Goal: Transaction & Acquisition: Obtain resource

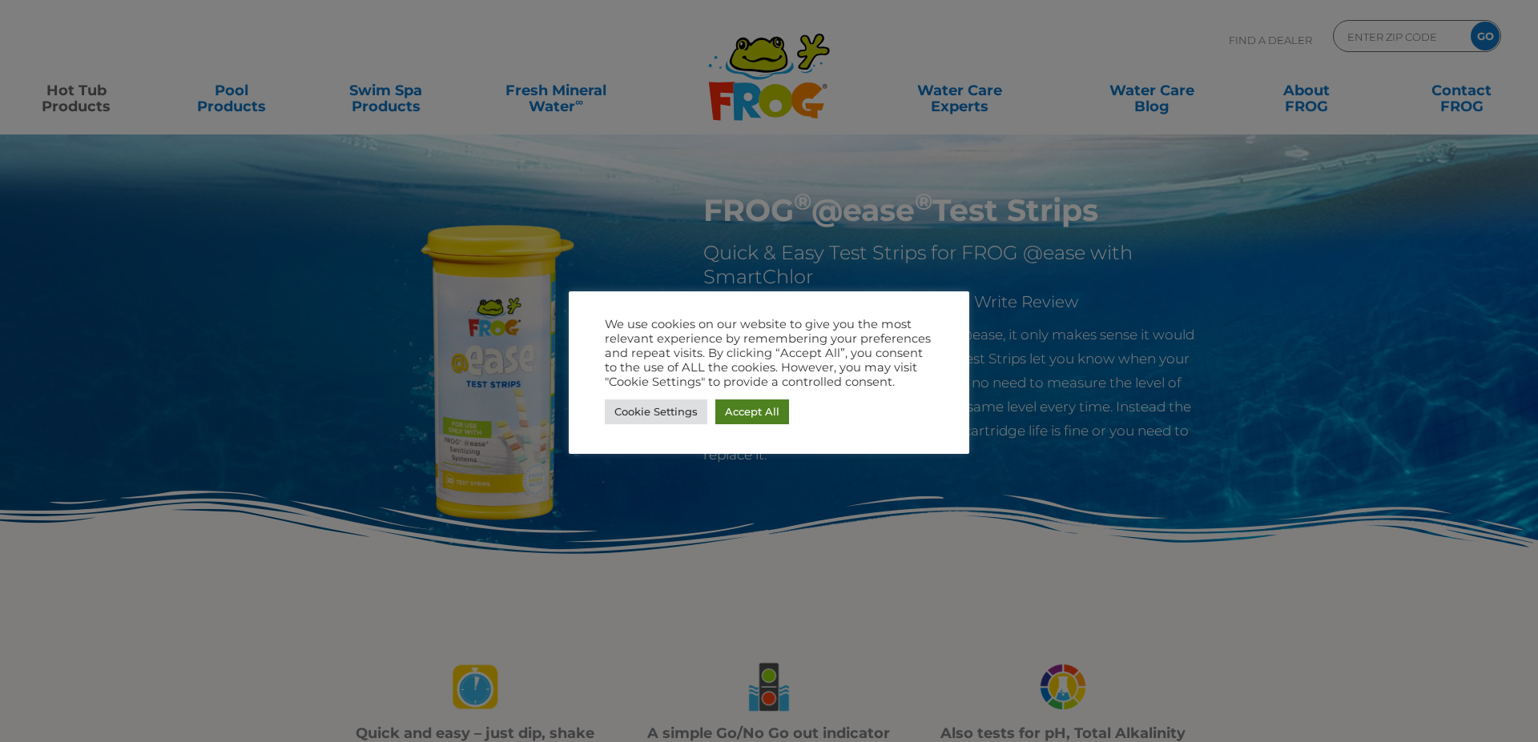
click at [750, 411] on link "Accept All" at bounding box center [752, 412] width 74 height 25
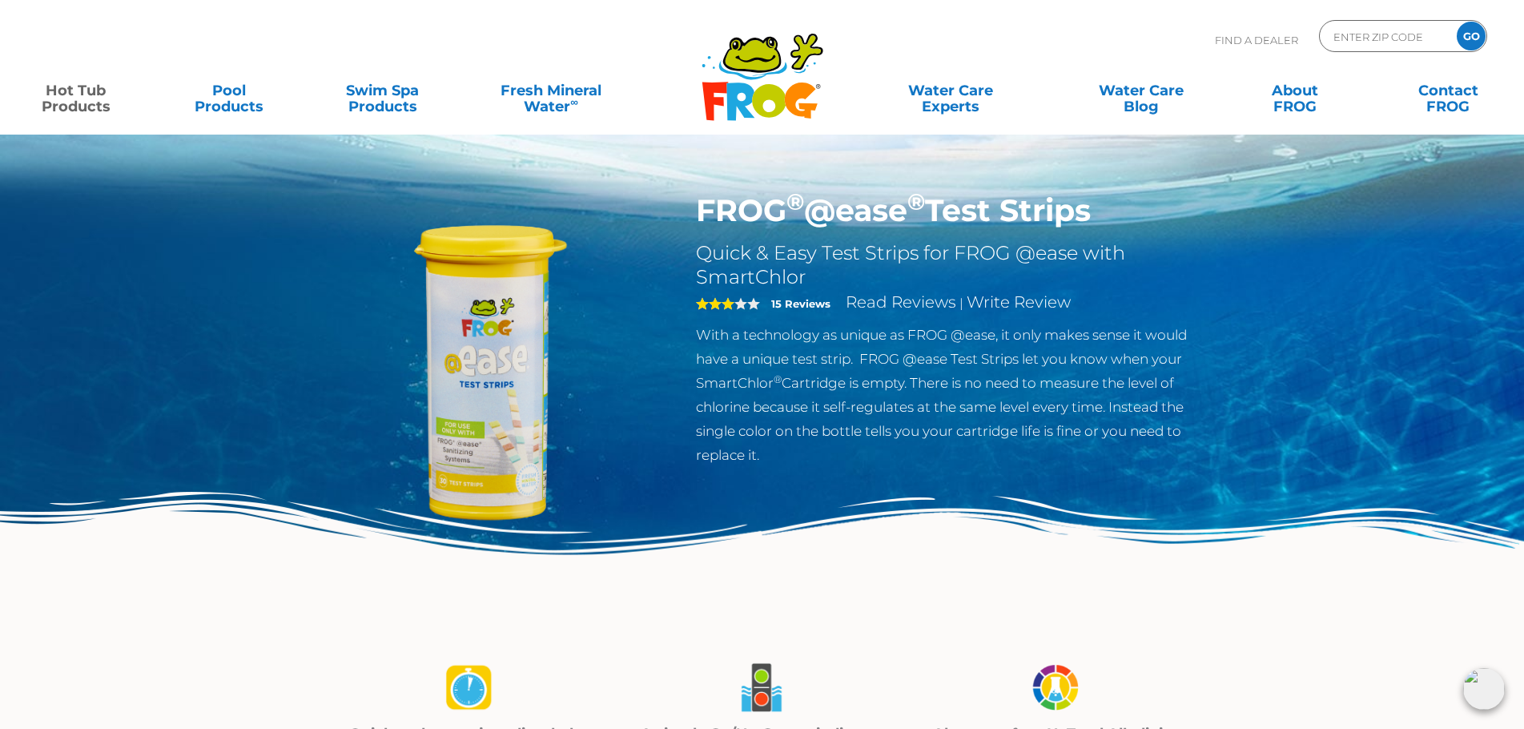
click at [492, 426] on img at bounding box center [489, 375] width 367 height 367
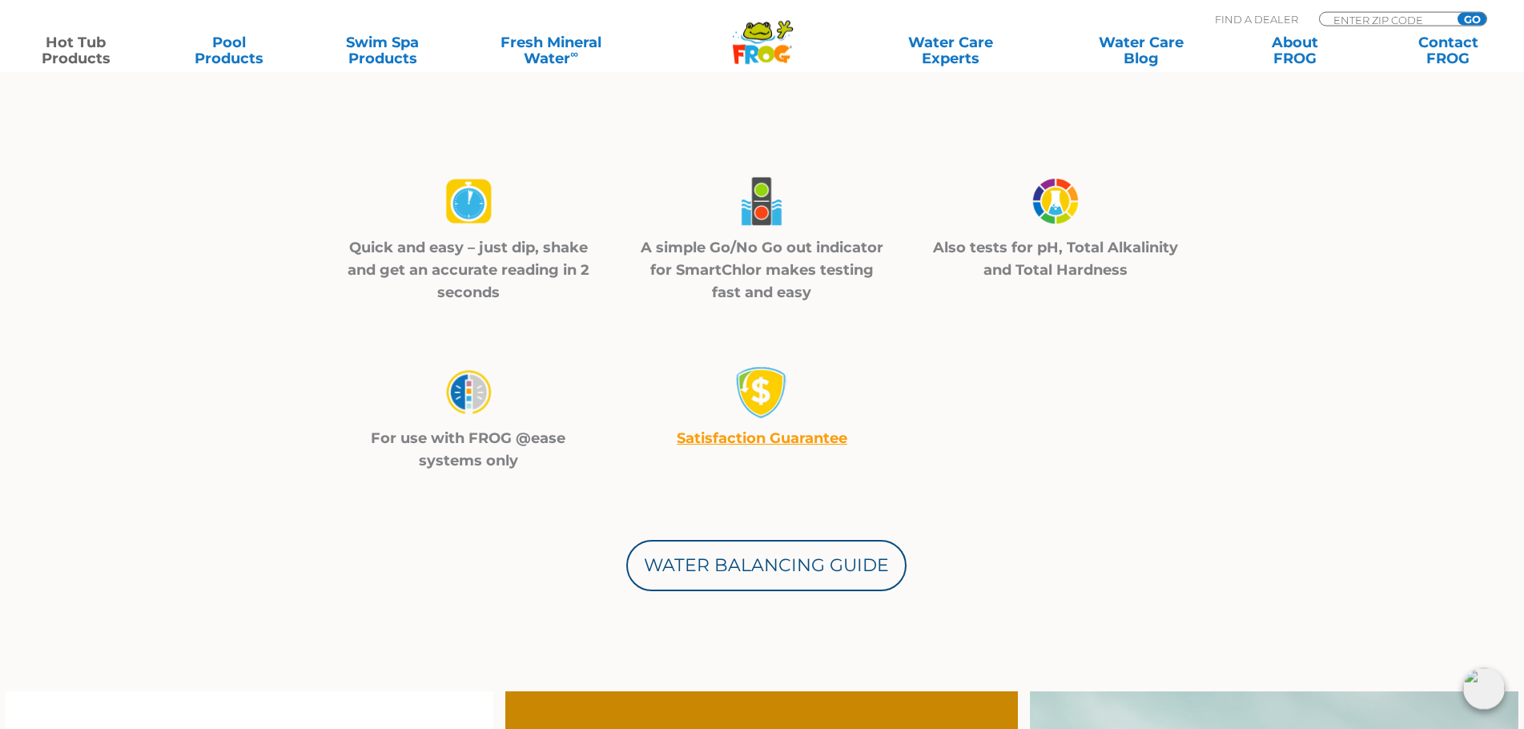
scroll to position [489, 0]
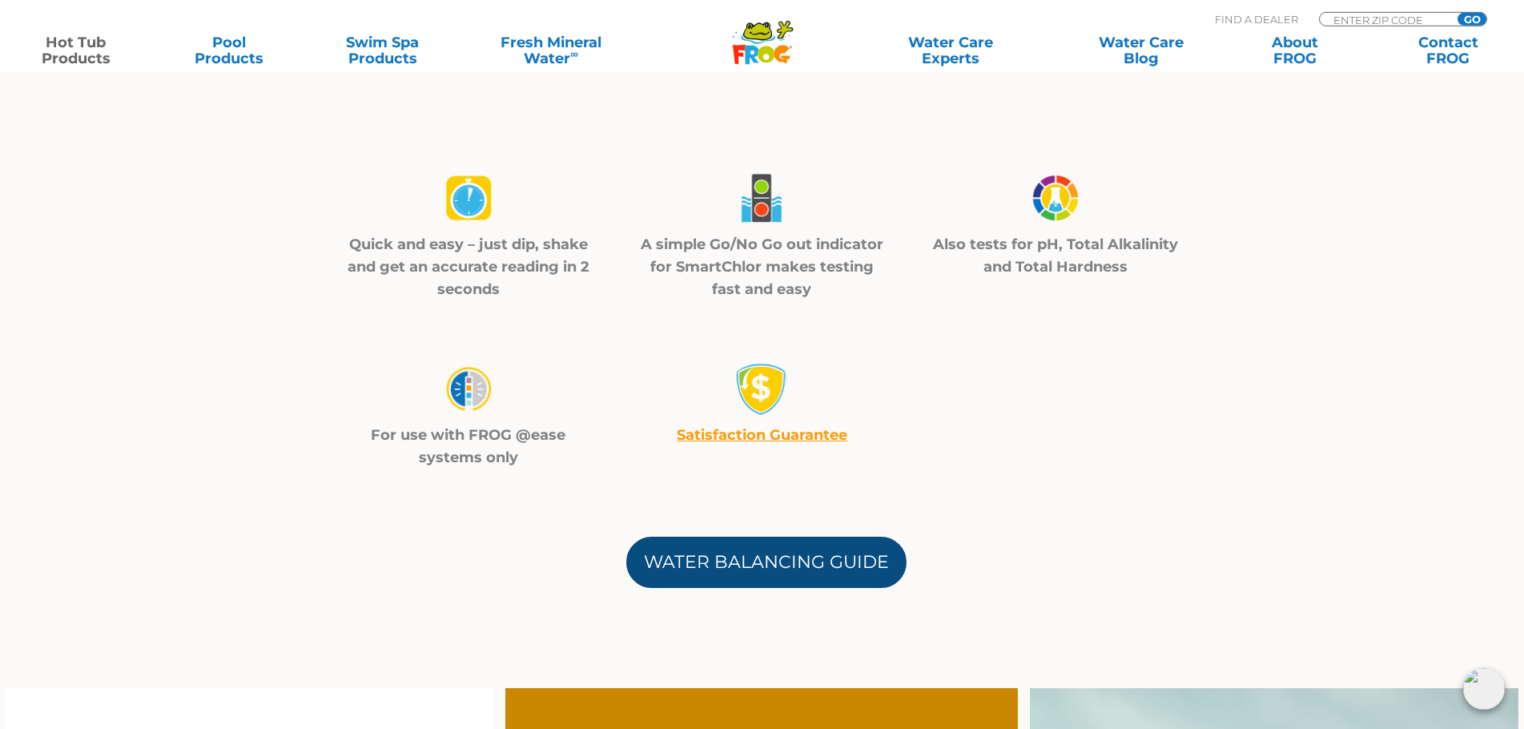
click at [802, 578] on link "Water Balancing Guide" at bounding box center [766, 562] width 280 height 51
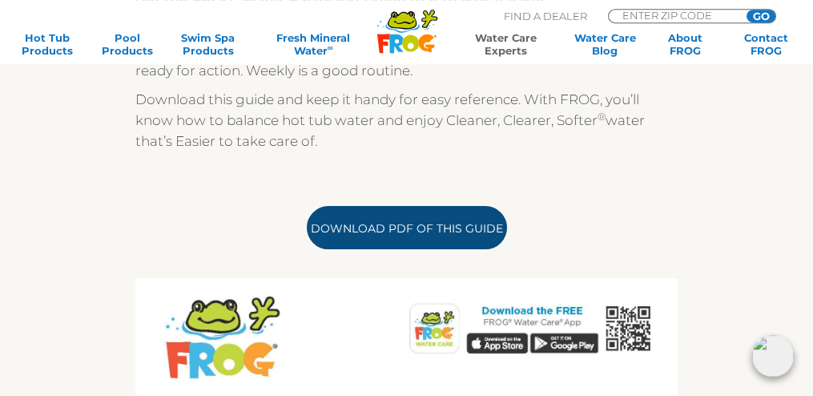
scroll to position [423, 0]
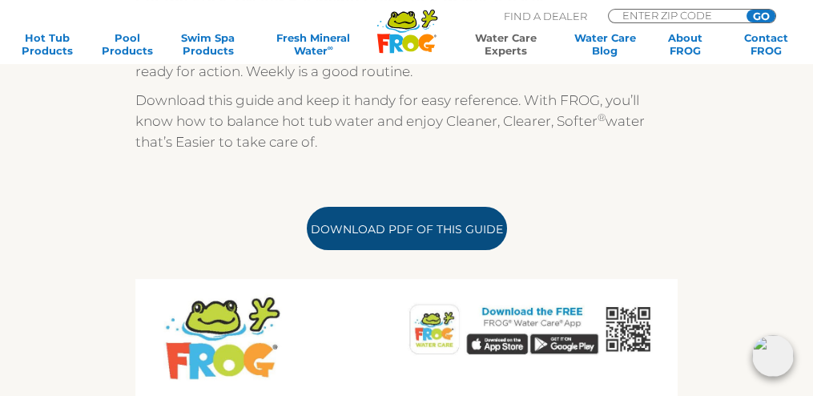
click at [400, 228] on link "Download PDF of this Guide" at bounding box center [407, 228] width 200 height 43
